Goal: Task Accomplishment & Management: Complete application form

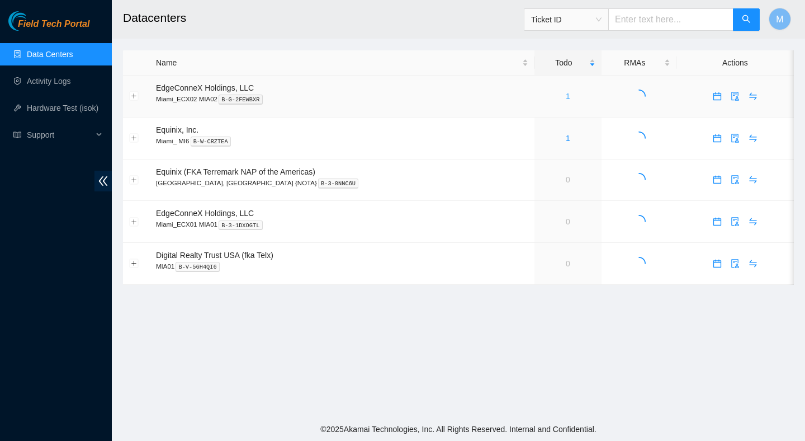
click at [566, 93] on link "1" at bounding box center [568, 96] width 4 height 9
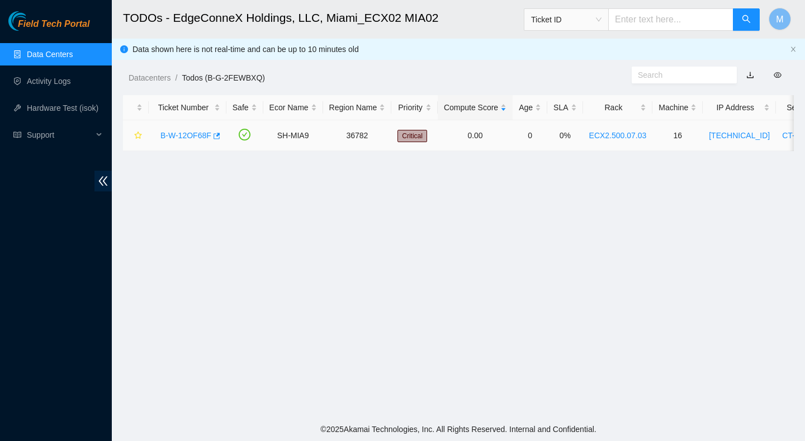
click at [208, 136] on link "B-W-12OF68F" at bounding box center [186, 135] width 51 height 9
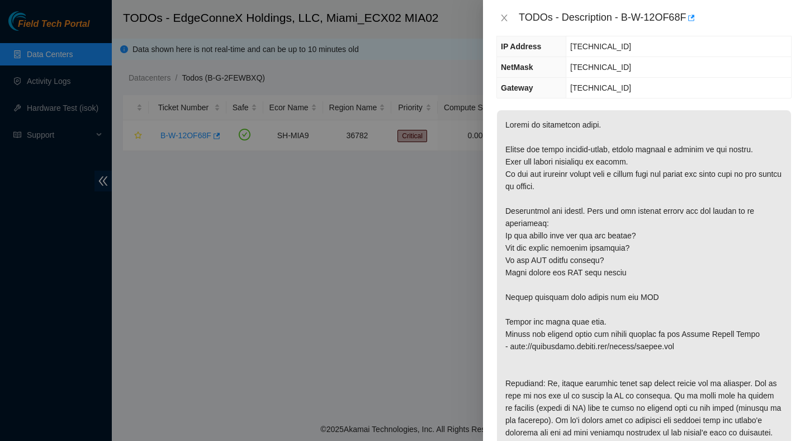
scroll to position [119, 0]
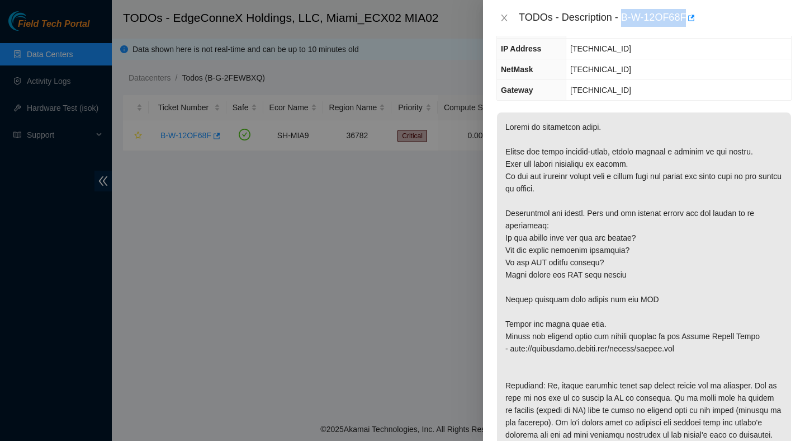
drag, startPoint x: 624, startPoint y: 16, endPoint x: 698, endPoint y: 30, distance: 75.6
click at [698, 30] on div "TODOs - Description - B-W-12OF68F" at bounding box center [644, 18] width 322 height 36
copy div "B-W-12OF68F"
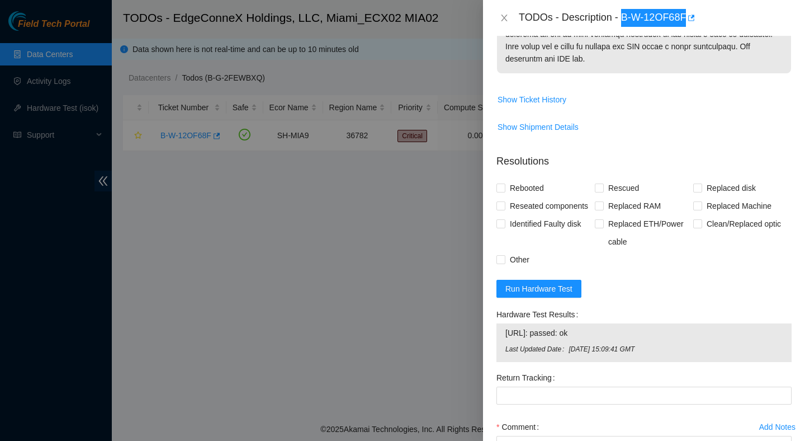
scroll to position [525, 0]
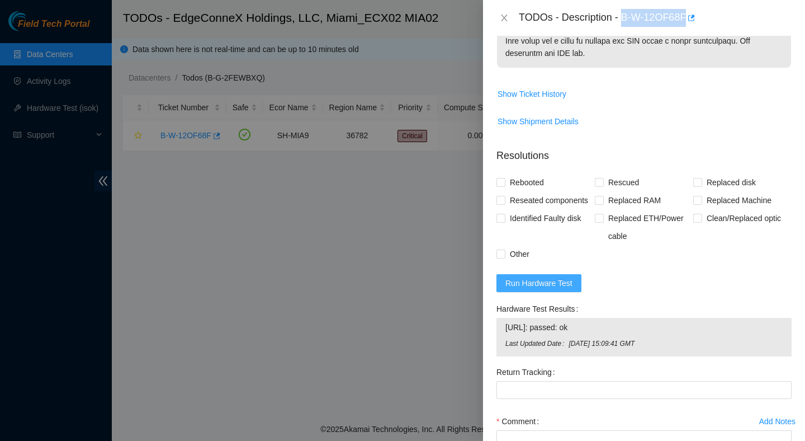
click at [545, 277] on span "Run Hardware Test" at bounding box center [539, 283] width 67 height 12
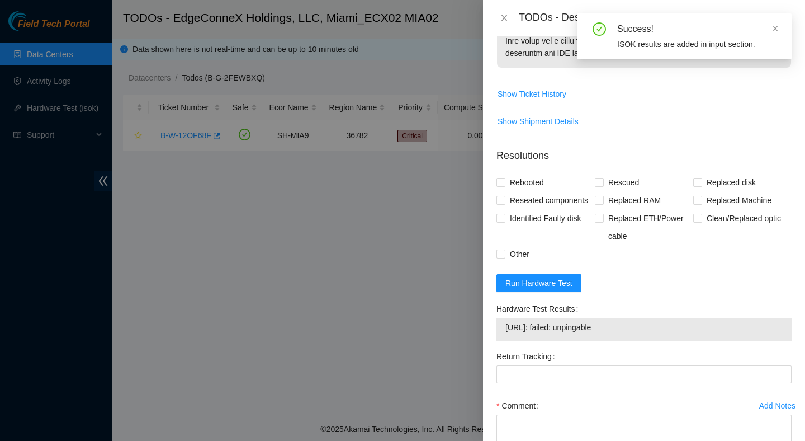
click at [586, 321] on span "23.211.106.147: failed: unpingable" at bounding box center [644, 327] width 277 height 12
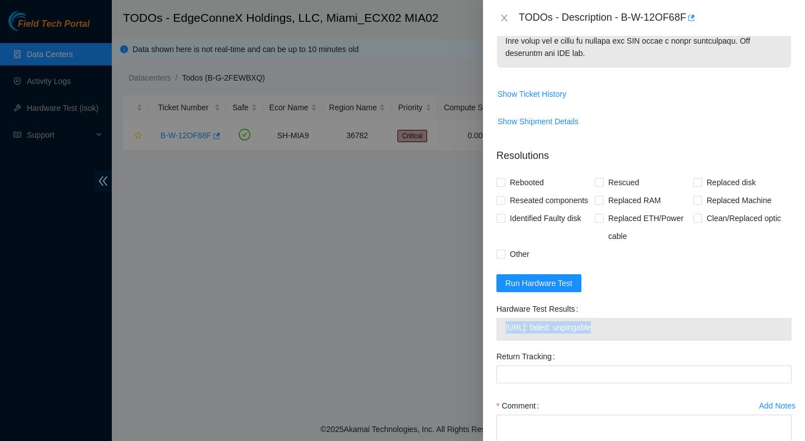
copy span "23.211.106.147: failed: unpingable"
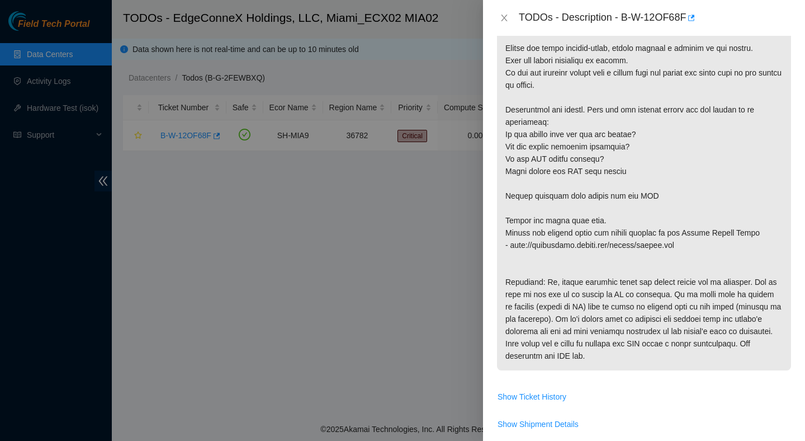
scroll to position [221, 0]
click at [550, 391] on span "Show Ticket History" at bounding box center [532, 397] width 69 height 12
click at [543, 391] on span "Show Ticket History" at bounding box center [532, 397] width 69 height 12
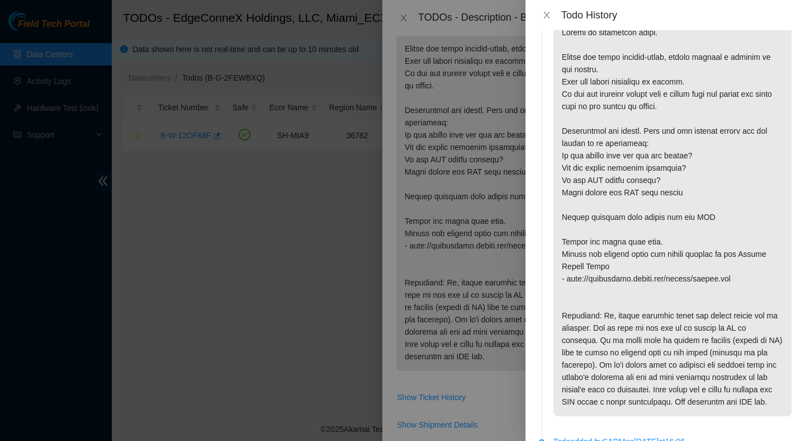
scroll to position [0, 0]
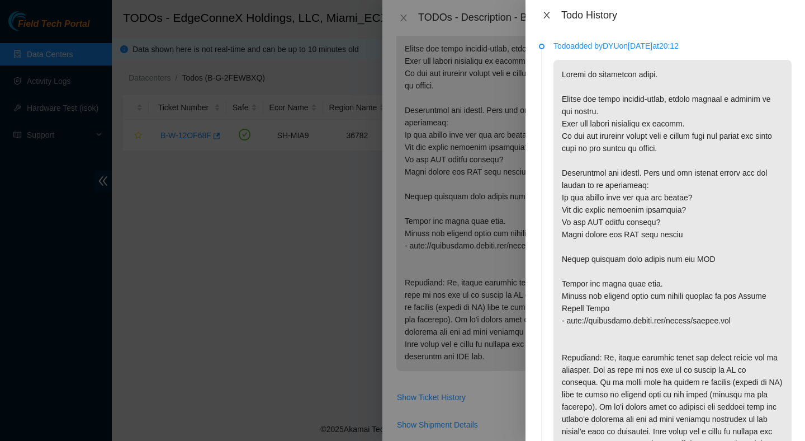
click at [546, 19] on icon "close" at bounding box center [547, 15] width 9 height 9
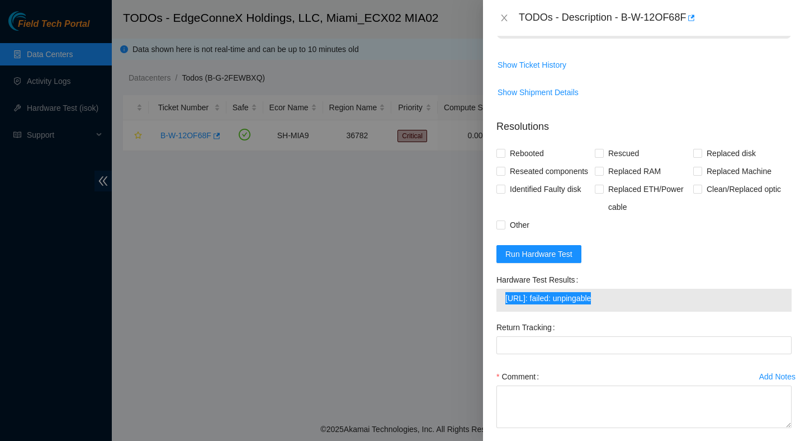
scroll to position [560, 0]
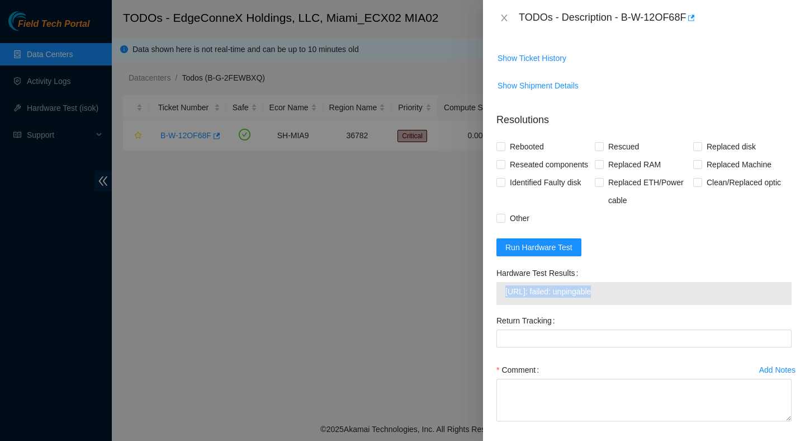
click at [621, 264] on div "Hardware Test Results" at bounding box center [644, 273] width 295 height 18
click at [558, 241] on span "Run Hardware Test" at bounding box center [539, 247] width 67 height 12
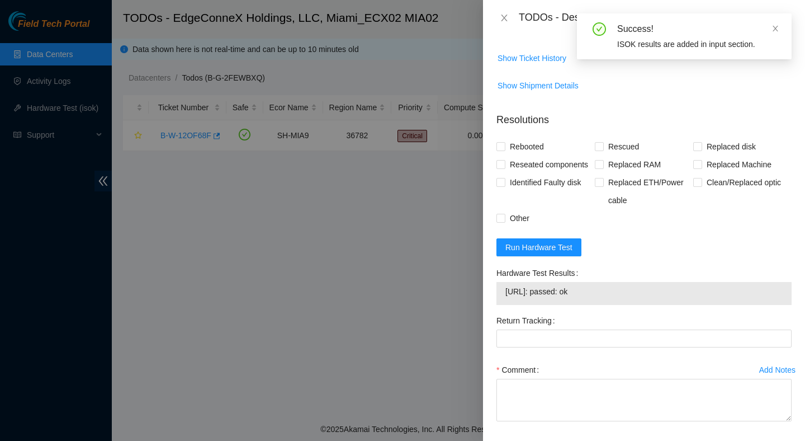
click at [580, 285] on span "23.211.106.147: passed: ok" at bounding box center [644, 291] width 277 height 12
copy span "23.211.106.147: passed: ok"
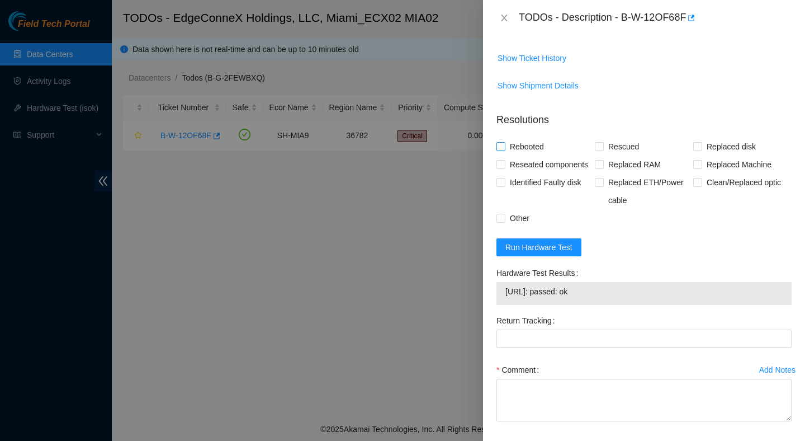
click at [526, 138] on span "Rebooted" at bounding box center [527, 147] width 43 height 18
click at [504, 142] on input "Rebooted" at bounding box center [501, 146] width 8 height 8
checkbox input "true"
click at [536, 159] on span "Reseated components" at bounding box center [549, 164] width 87 height 18
click at [504, 160] on input "Reseated components" at bounding box center [501, 164] width 8 height 8
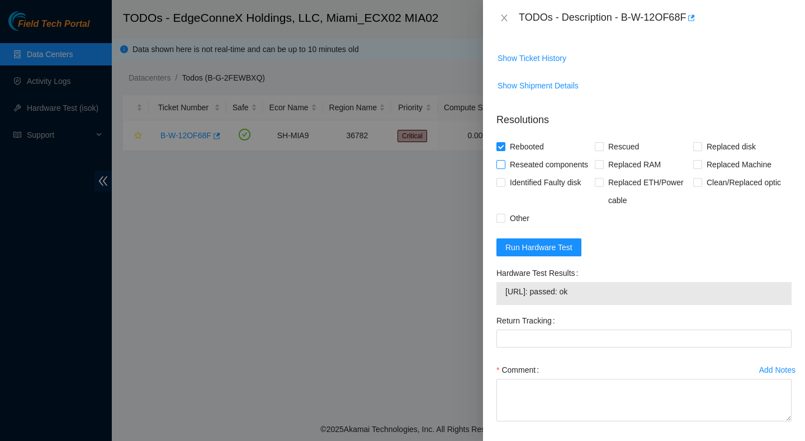
checkbox input "true"
click at [616, 138] on span "Rescued" at bounding box center [624, 147] width 40 height 18
click at [603, 142] on input "Rescued" at bounding box center [599, 146] width 8 height 8
checkbox input "true"
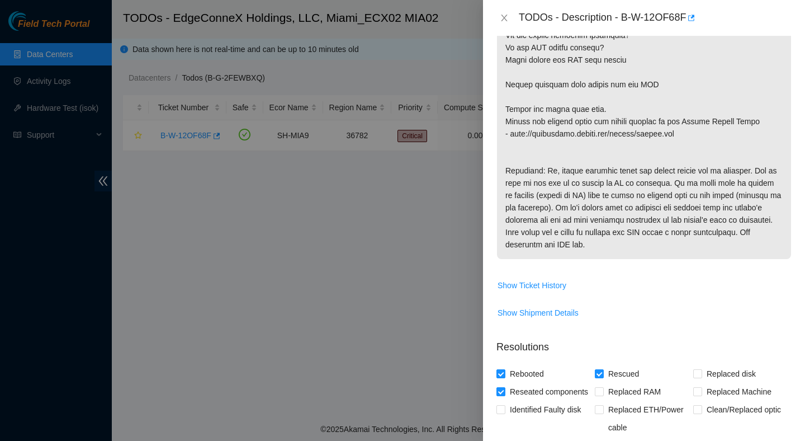
scroll to position [599, 0]
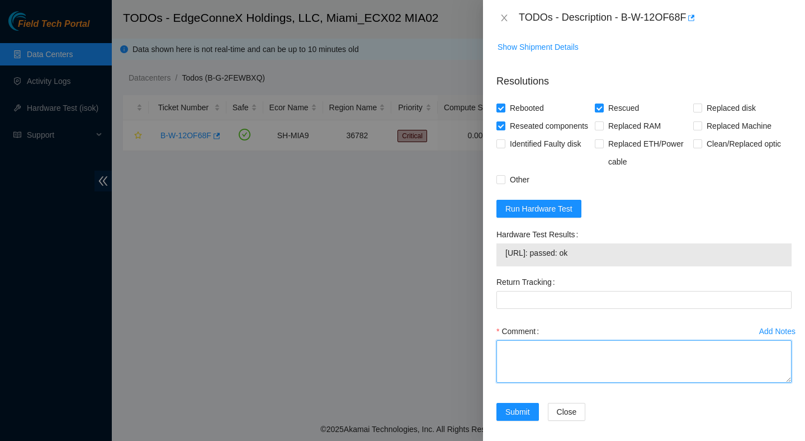
click at [577, 341] on textarea "Comment" at bounding box center [644, 361] width 295 height 43
paste textarea "Verified ticket is safe to work on : Yes NOCC Authorized: Yes Located server co…"
type textarea "Verified ticket is safe to work on : Yes NOCC Authorized: Yes Located server co…"
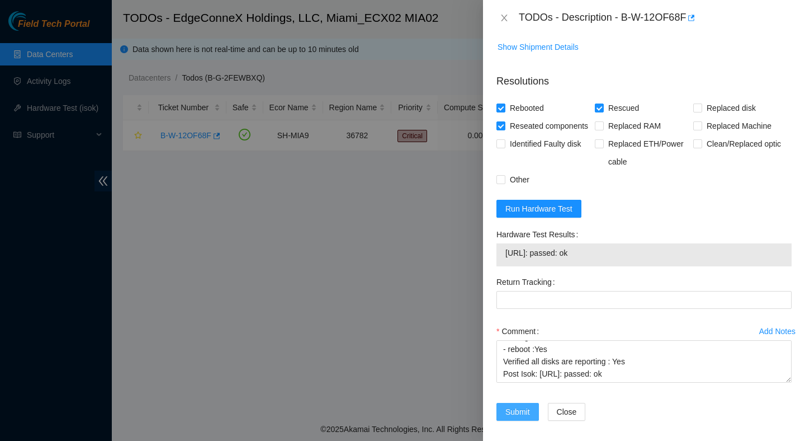
click at [523, 405] on span "Submit" at bounding box center [518, 411] width 25 height 12
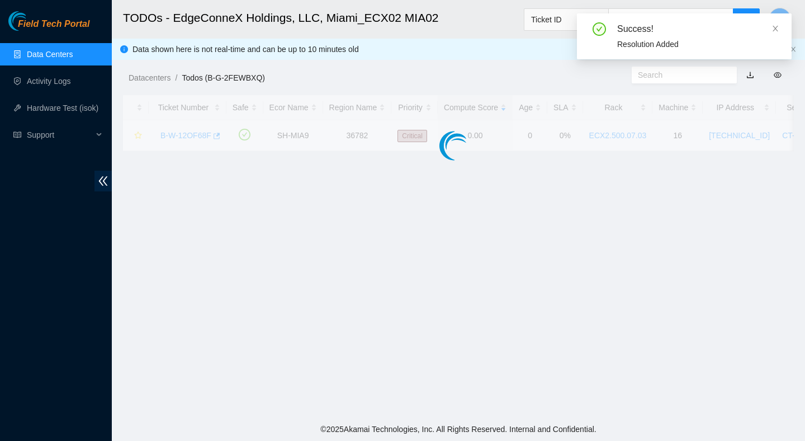
scroll to position [281, 0]
